Goal: Task Accomplishment & Management: Use online tool/utility

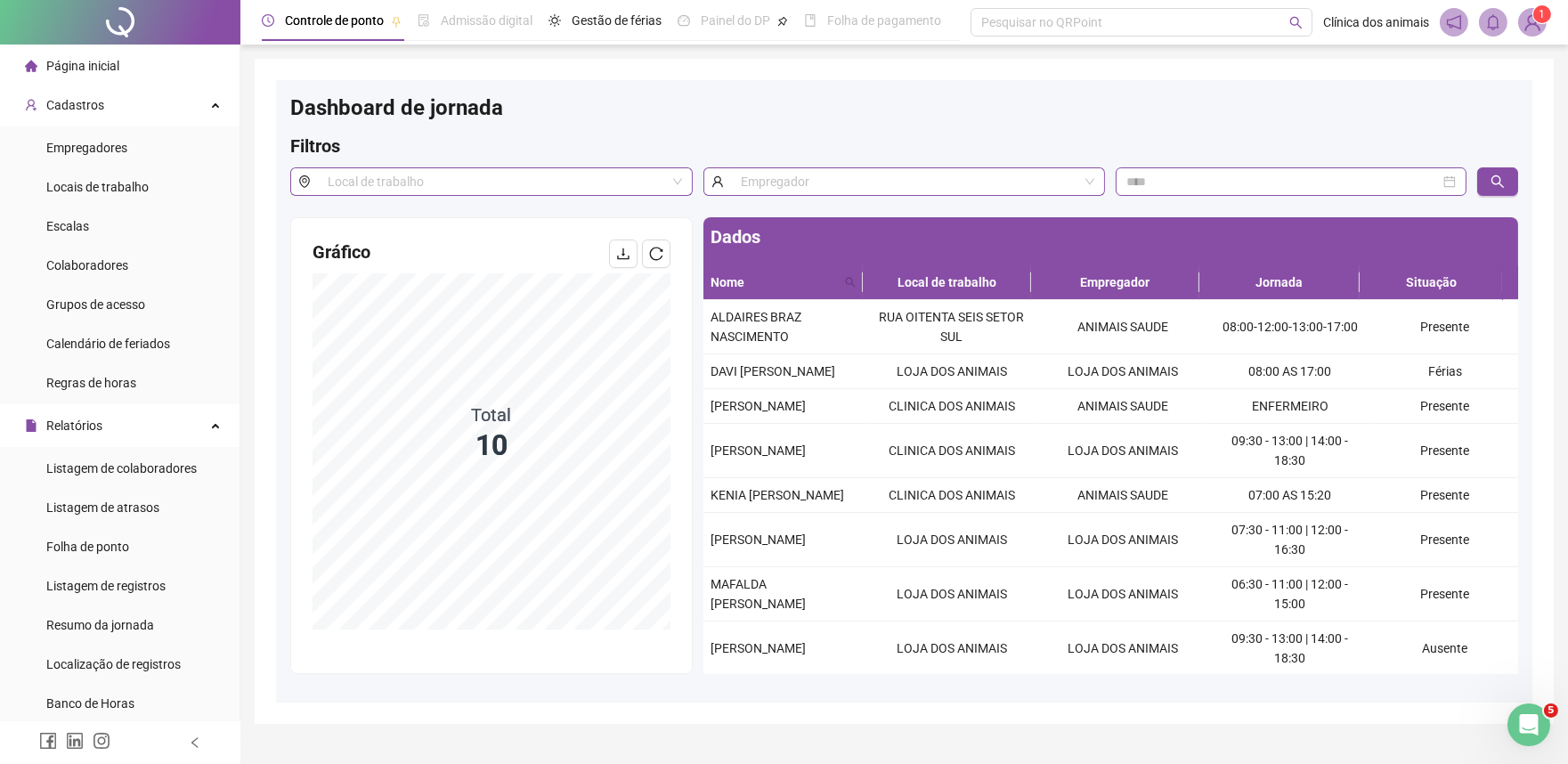
scroll to position [188, 0]
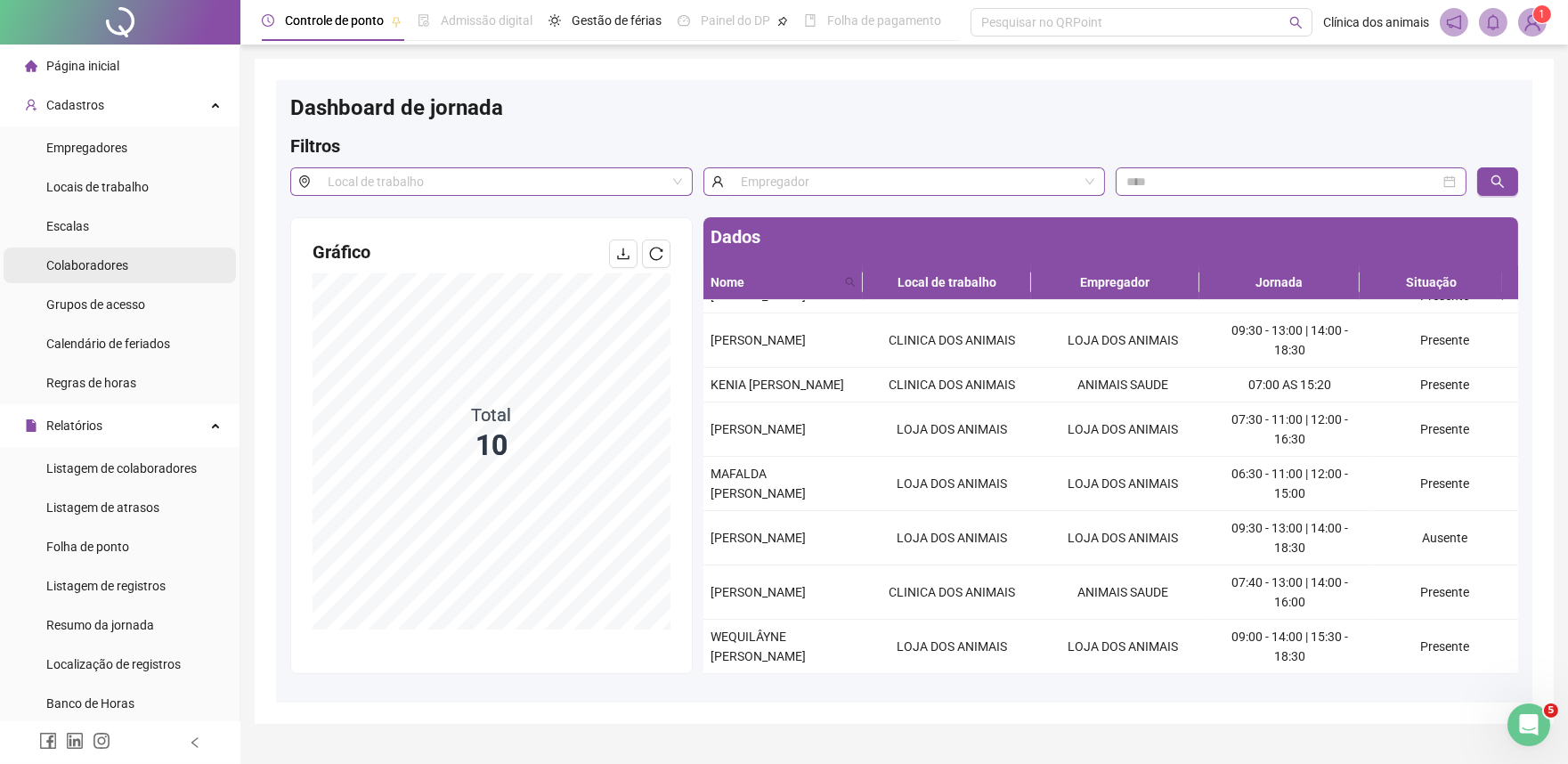
click at [113, 267] on span "Colaboradores" at bounding box center [87, 266] width 82 height 14
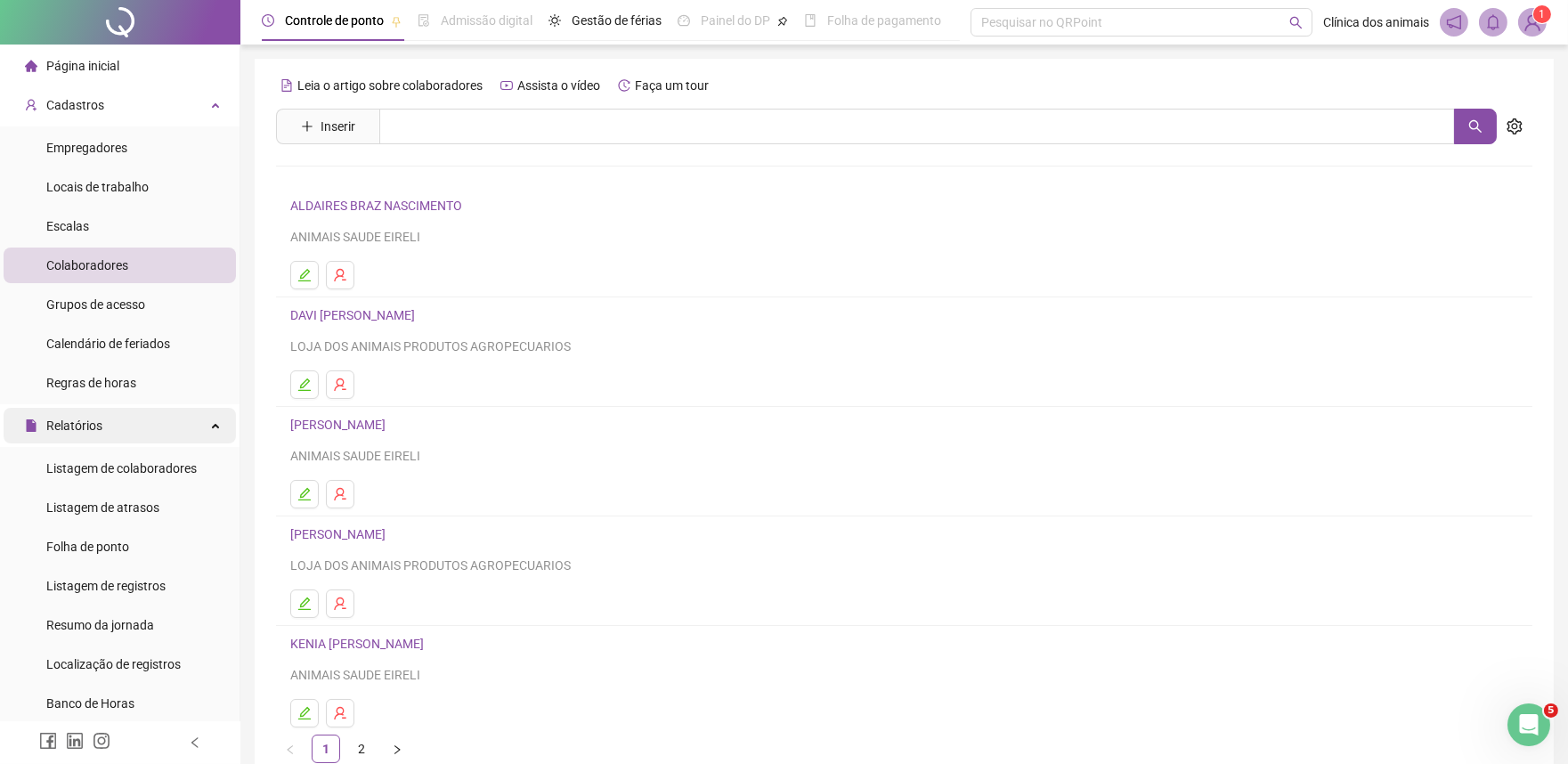
click at [111, 421] on div "Relatórios" at bounding box center [120, 426] width 232 height 36
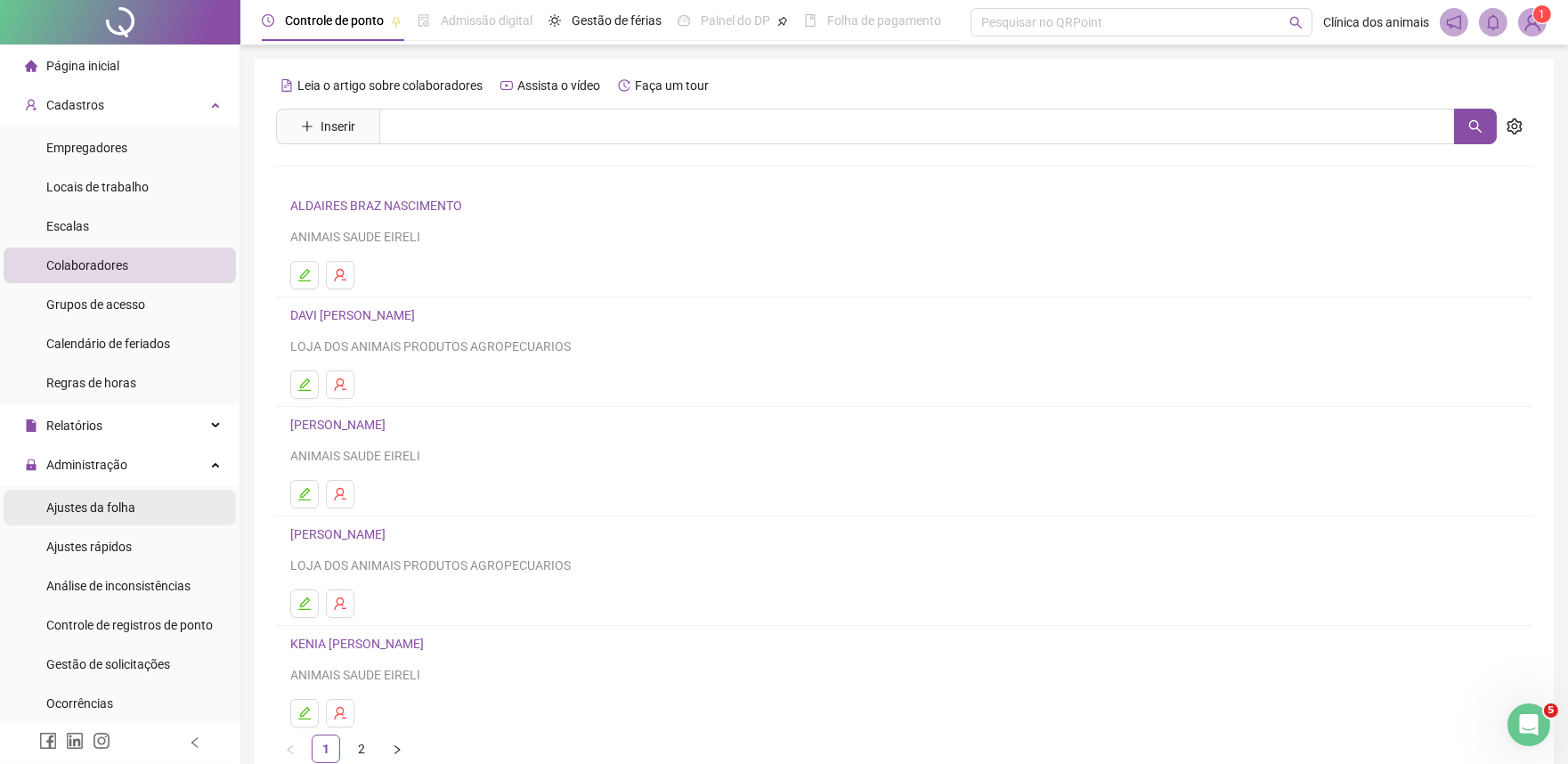
click at [132, 509] on span "Ajustes da folha" at bounding box center [90, 507] width 89 height 14
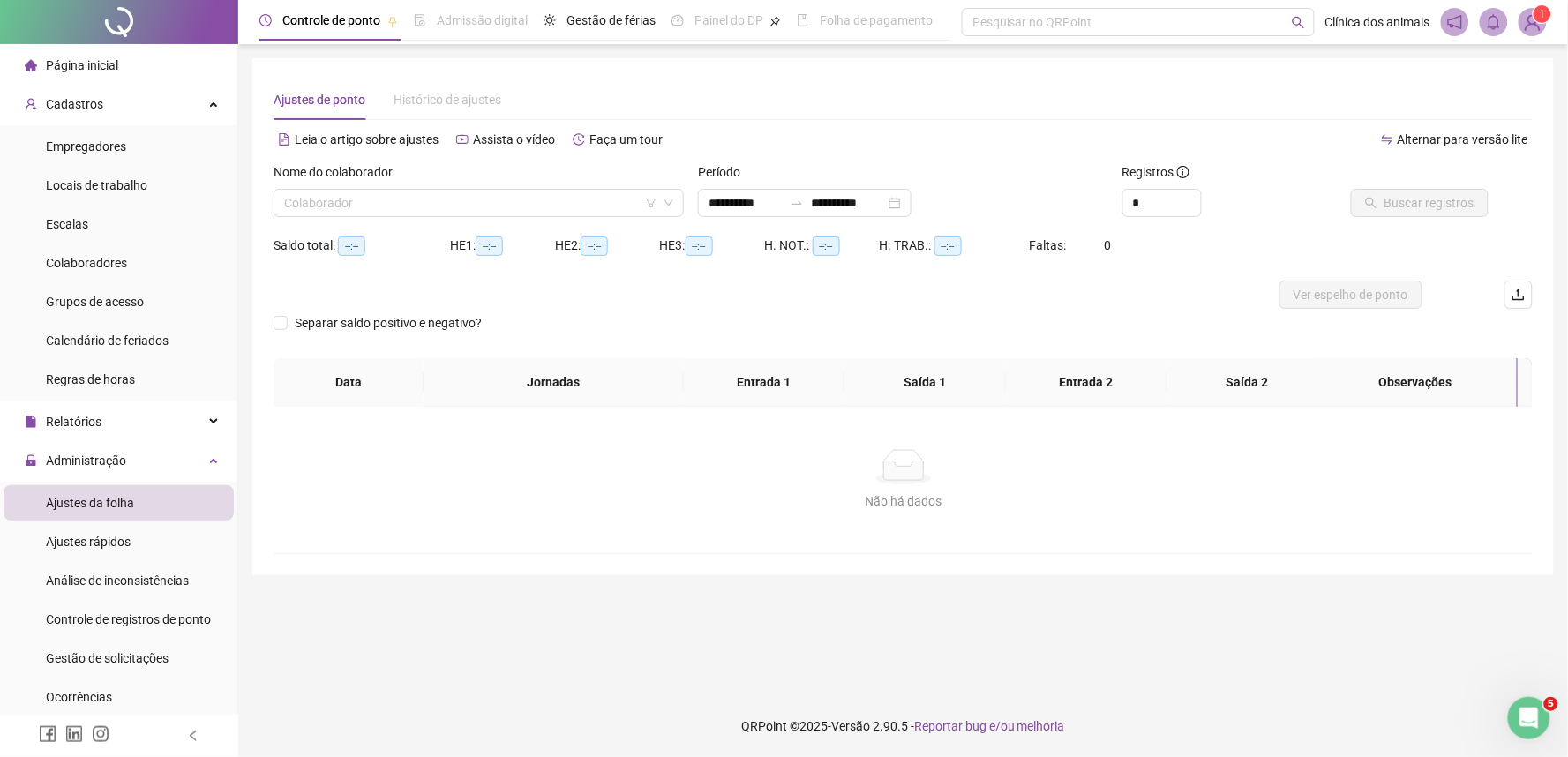
type input "**********"
click at [641, 201] on input "search" at bounding box center [471, 203] width 373 height 27
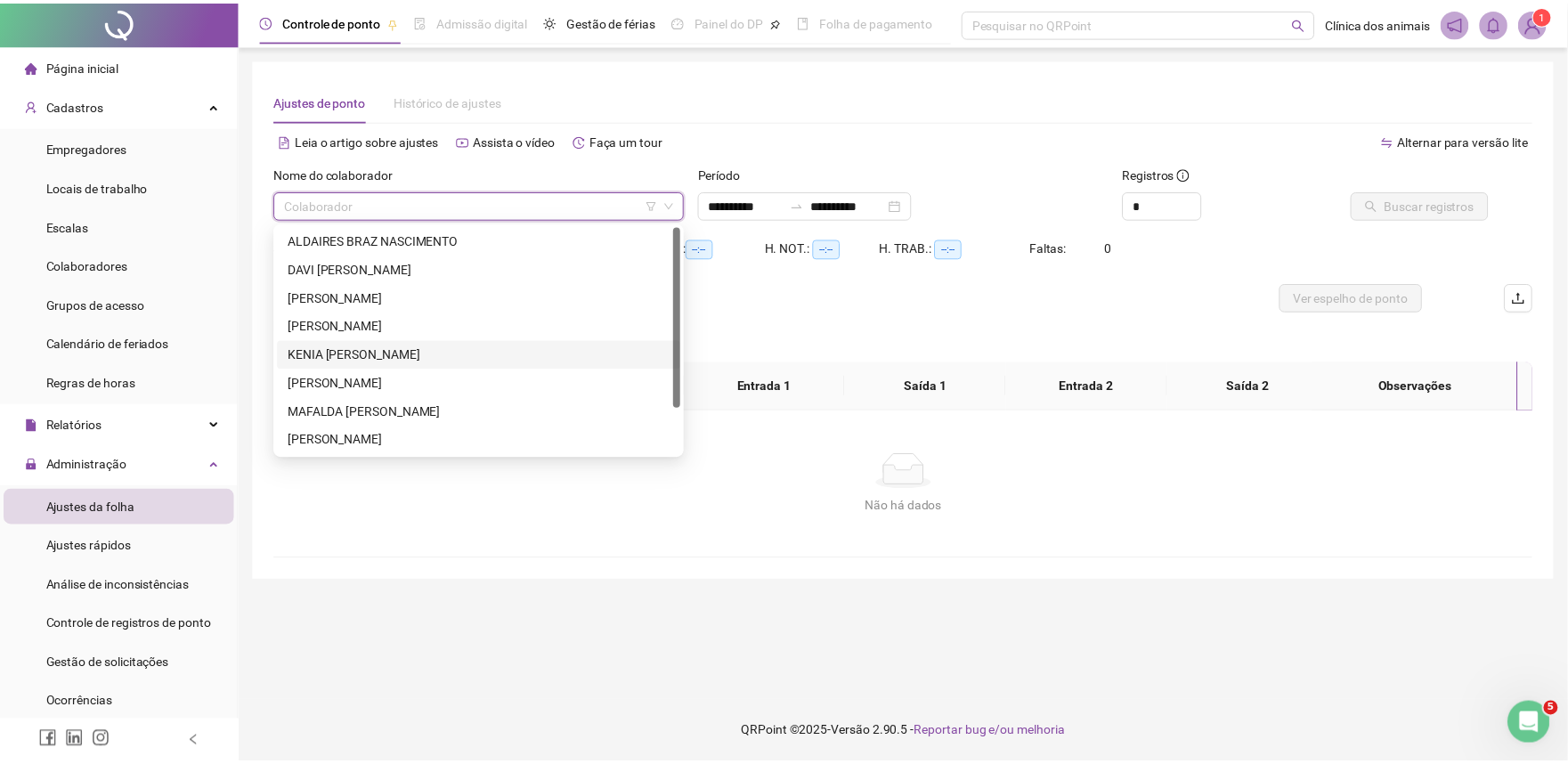
scroll to position [57, 0]
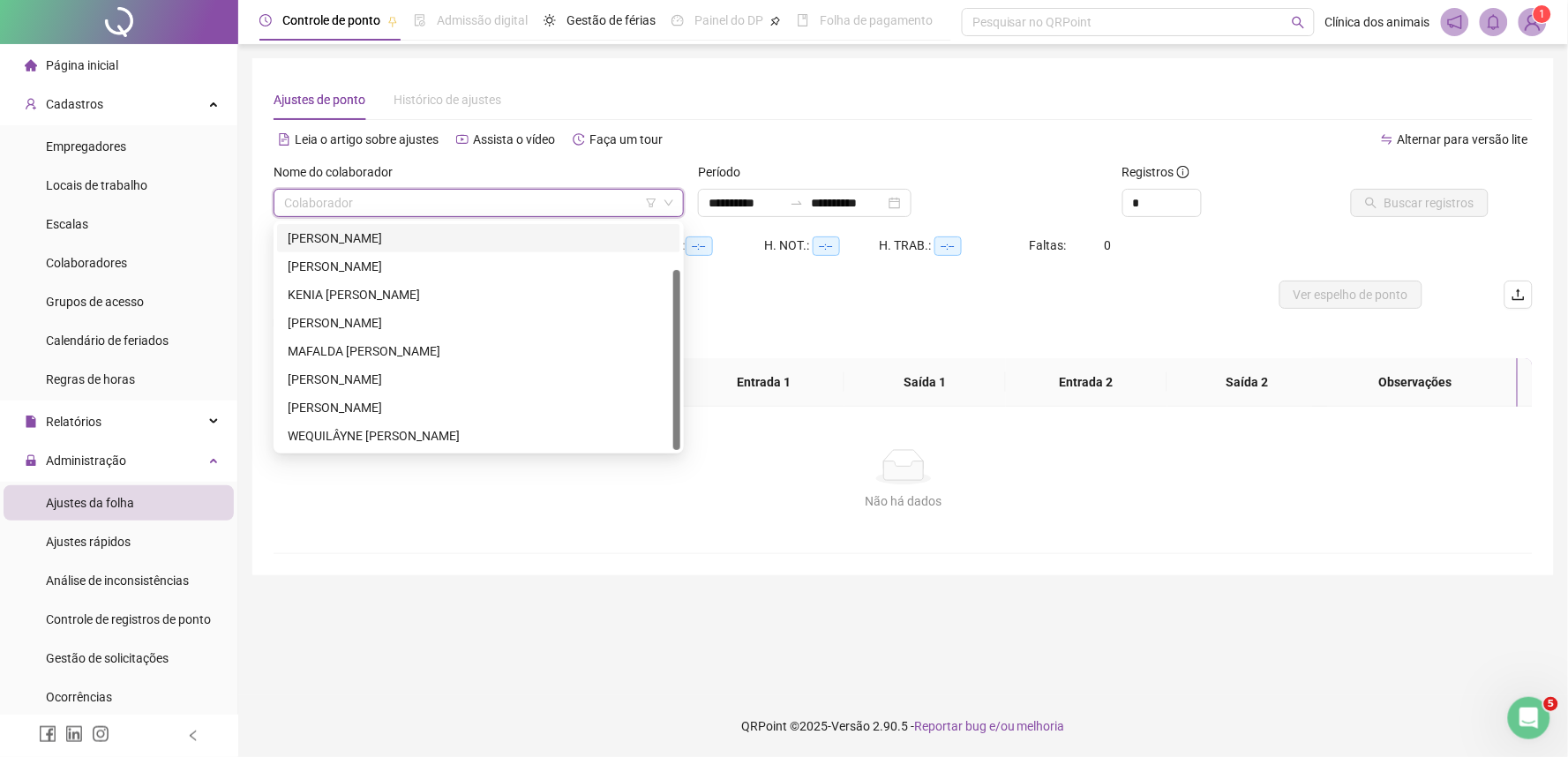
click at [457, 234] on div "[PERSON_NAME]" at bounding box center [479, 238] width 382 height 20
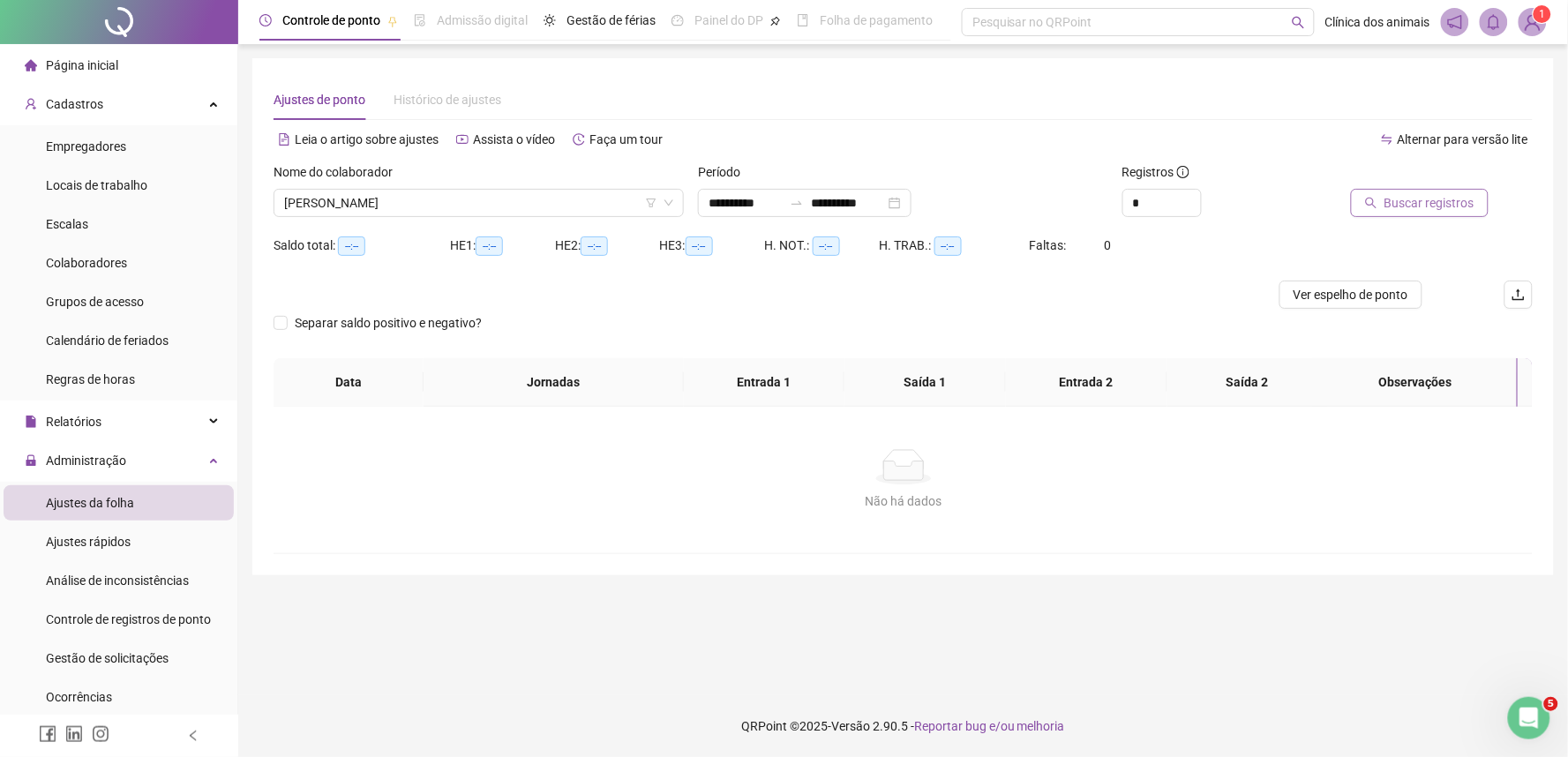
click at [1445, 212] on button "Buscar registros" at bounding box center [1420, 203] width 138 height 29
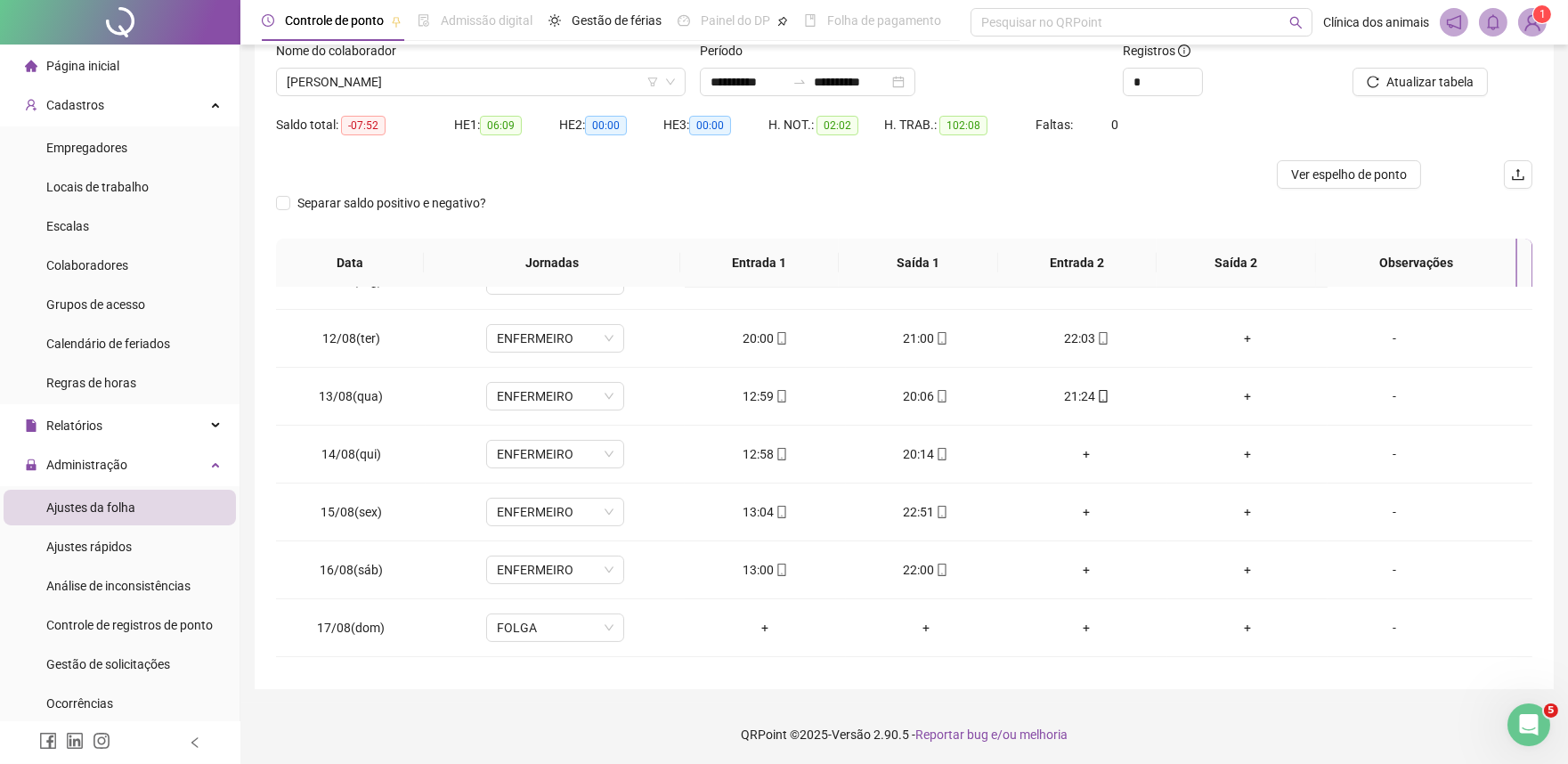
scroll to position [662, 0]
